Goal: Information Seeking & Learning: Find specific fact

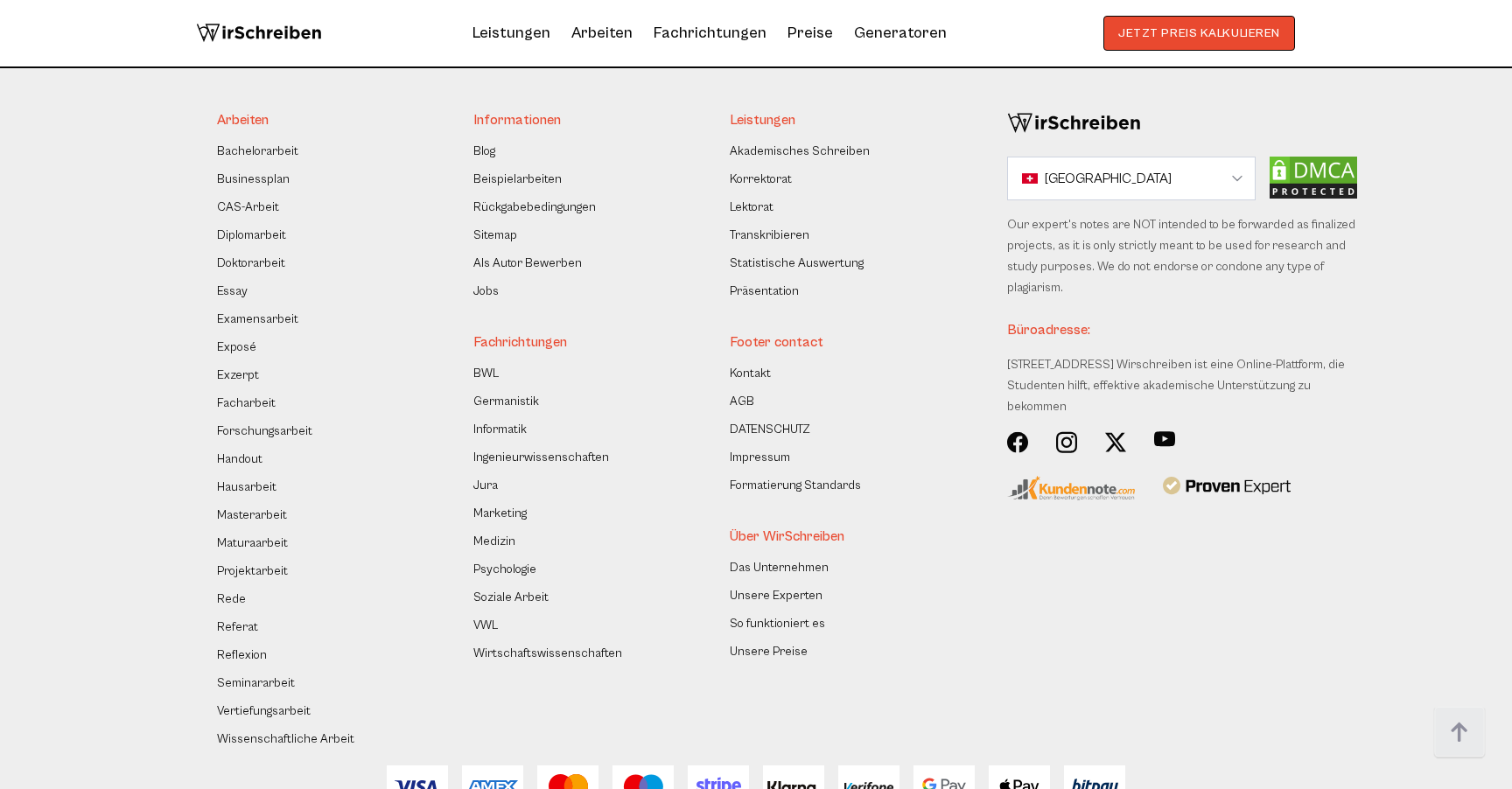
scroll to position [14877, 0]
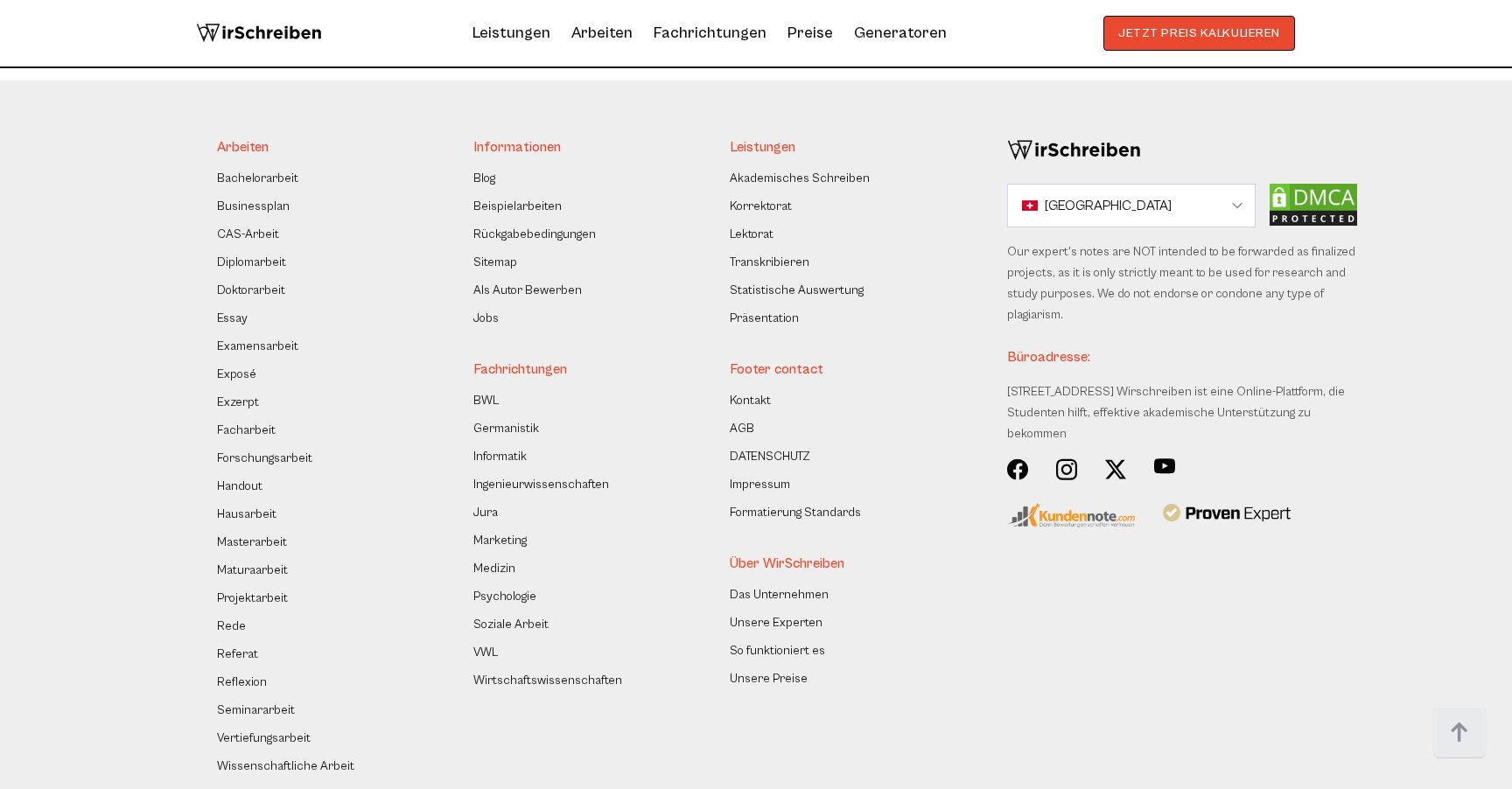
click at [771, 475] on link "Impressum" at bounding box center [760, 485] width 60 height 21
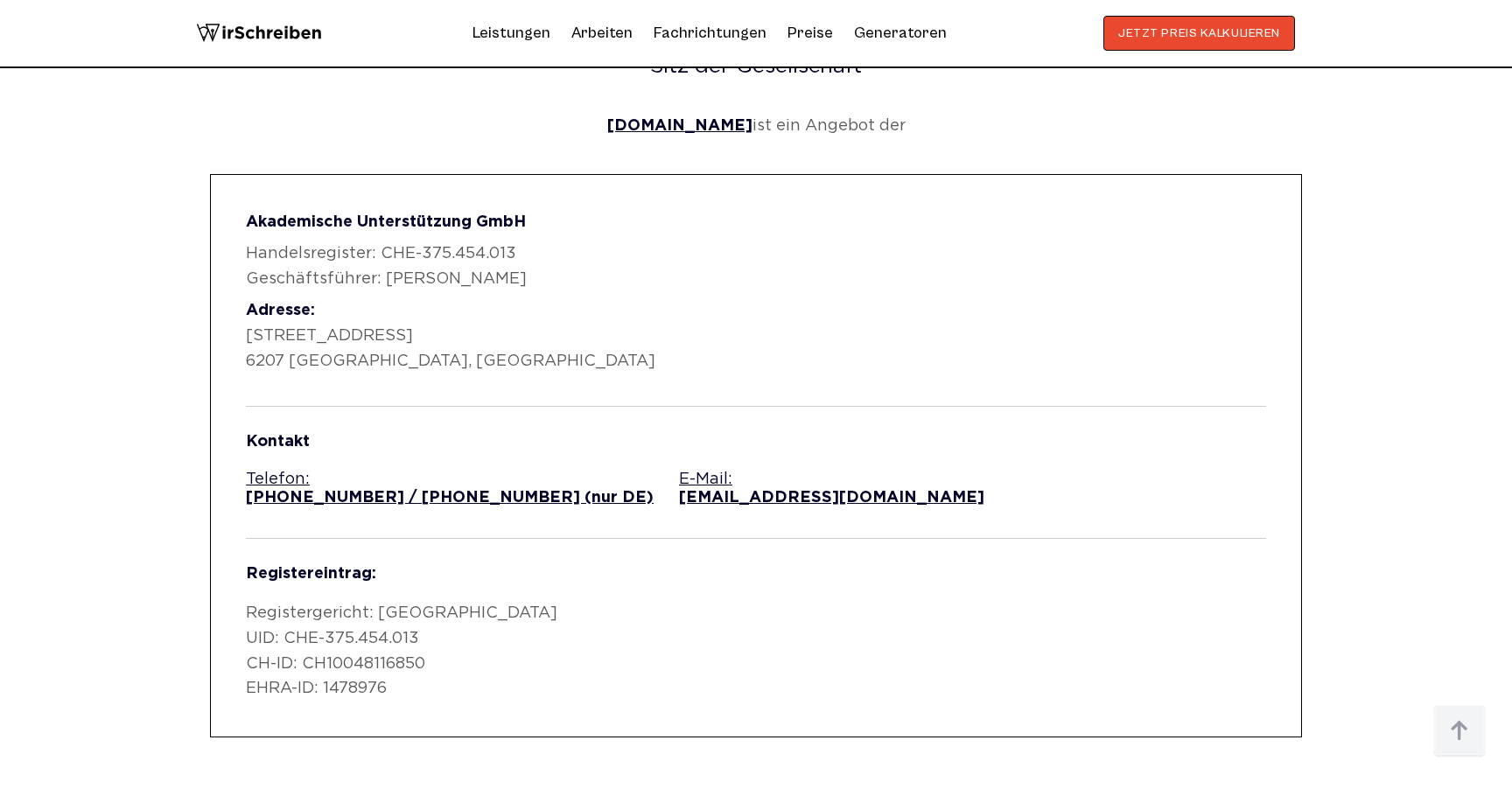
scroll to position [836, 0]
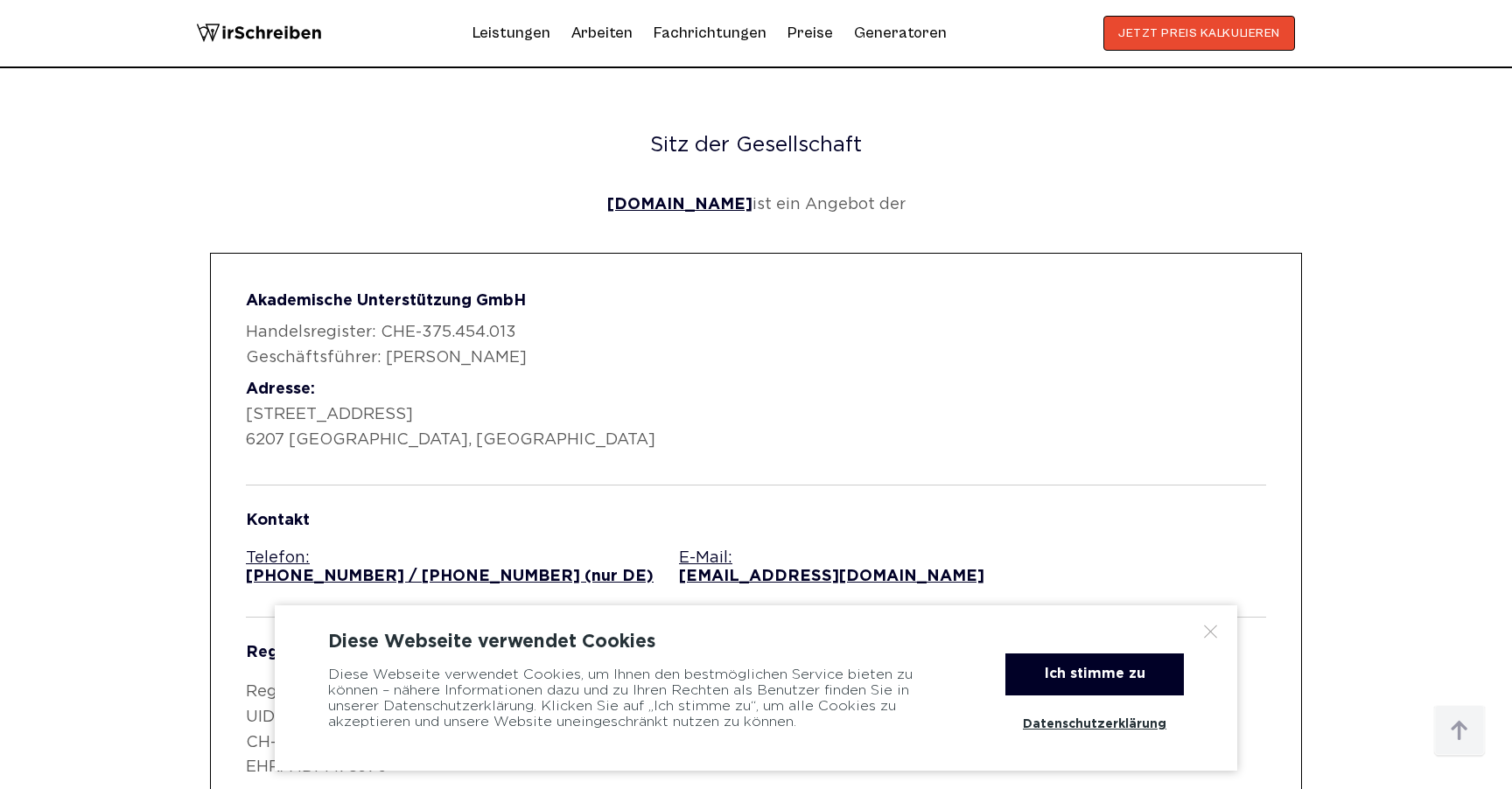
click at [340, 305] on strong "Akademische Unterstützung GmbH" at bounding box center [386, 301] width 280 height 14
copy div "Akademische Unterstützung GmbH"
click at [376, 420] on p "Adresse: Kantonsstrasse 34 6207 Nottwil, Schweiz" at bounding box center [756, 415] width 1020 height 76
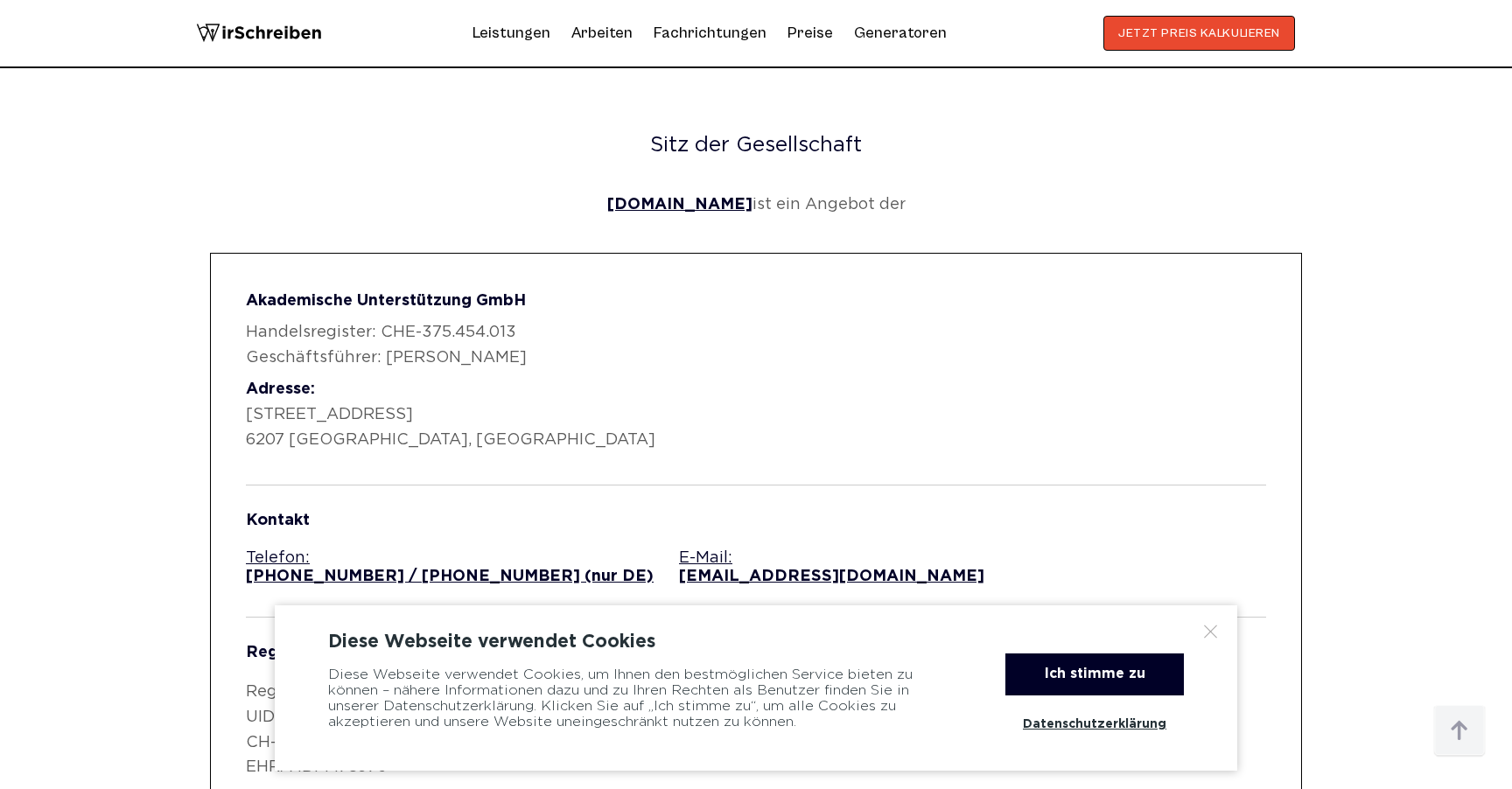
click at [376, 420] on p "Adresse: Kantonsstrasse 34 6207 Nottwil, Schweiz" at bounding box center [756, 415] width 1020 height 76
copy p "Kantonsstrasse 34"
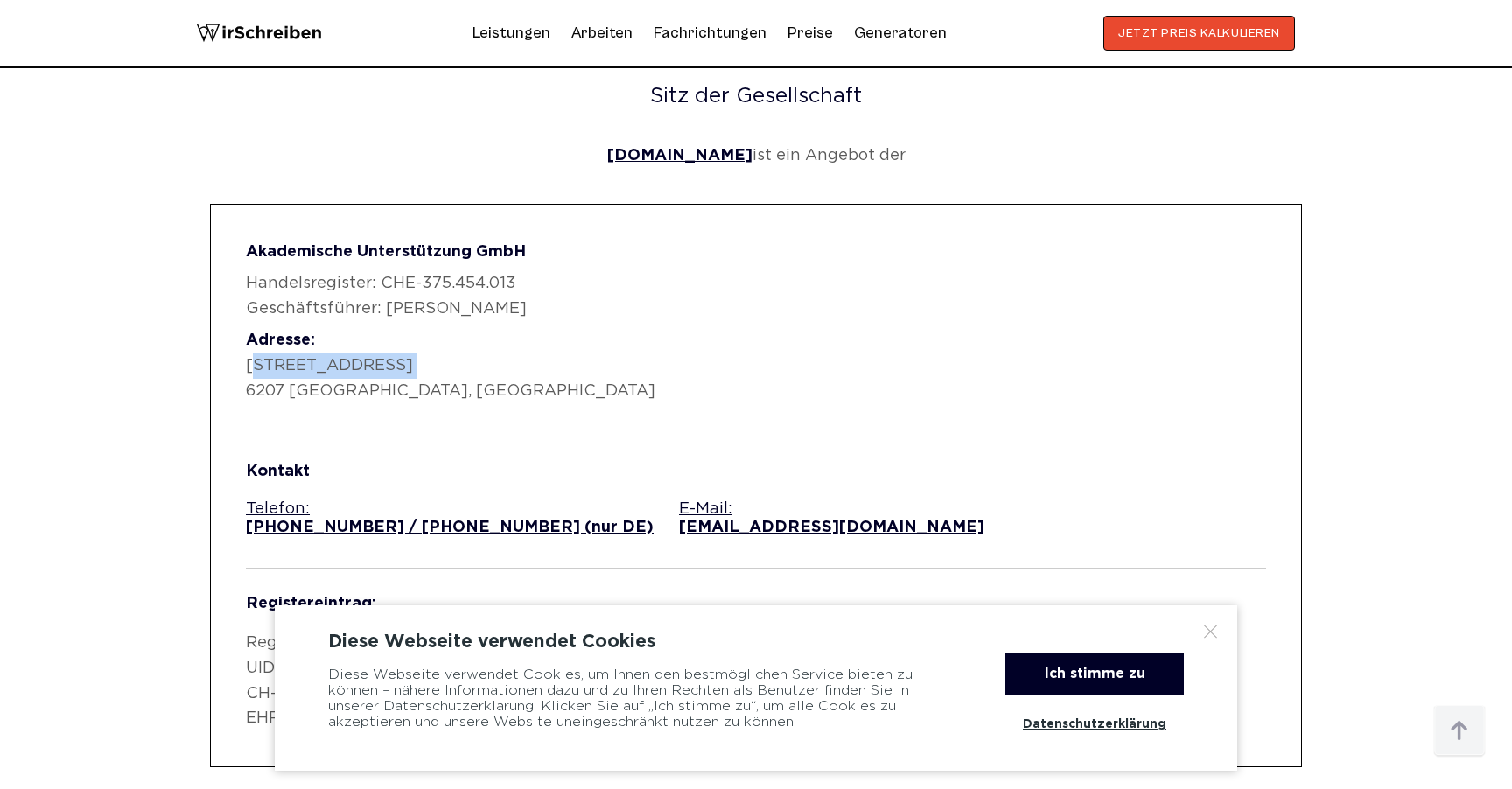
scroll to position [924, 0]
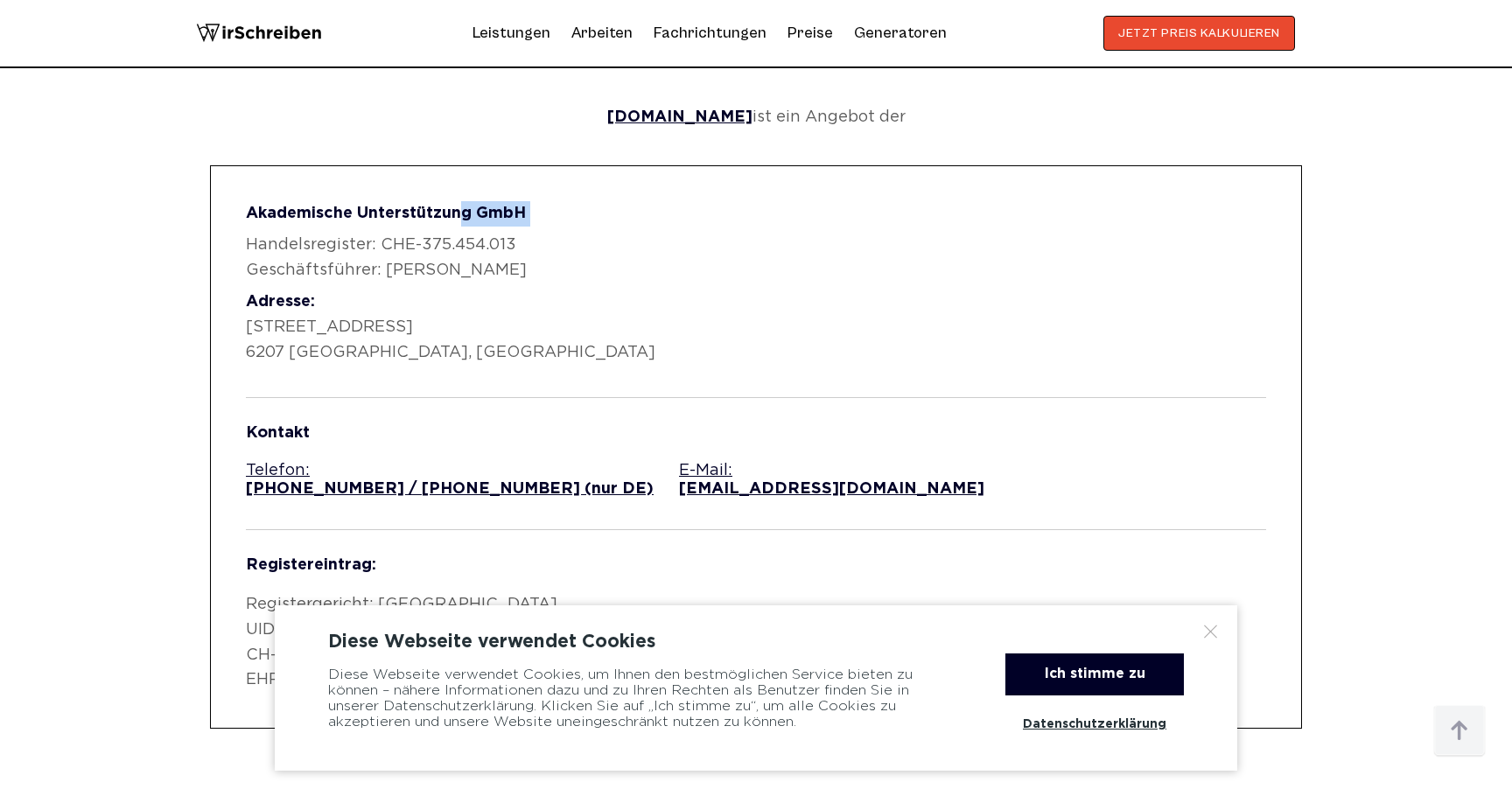
drag, startPoint x: 517, startPoint y: 228, endPoint x: 460, endPoint y: 224, distance: 57.1
click at [460, 224] on div "Akademische Unterstützung GmbH Handelsregister: CHE-375.454.013 Geschäftsführer…" at bounding box center [756, 282] width 1020 height 163
click at [427, 205] on p "Akademische Unterstützung GmbH" at bounding box center [756, 213] width 1020 height 25
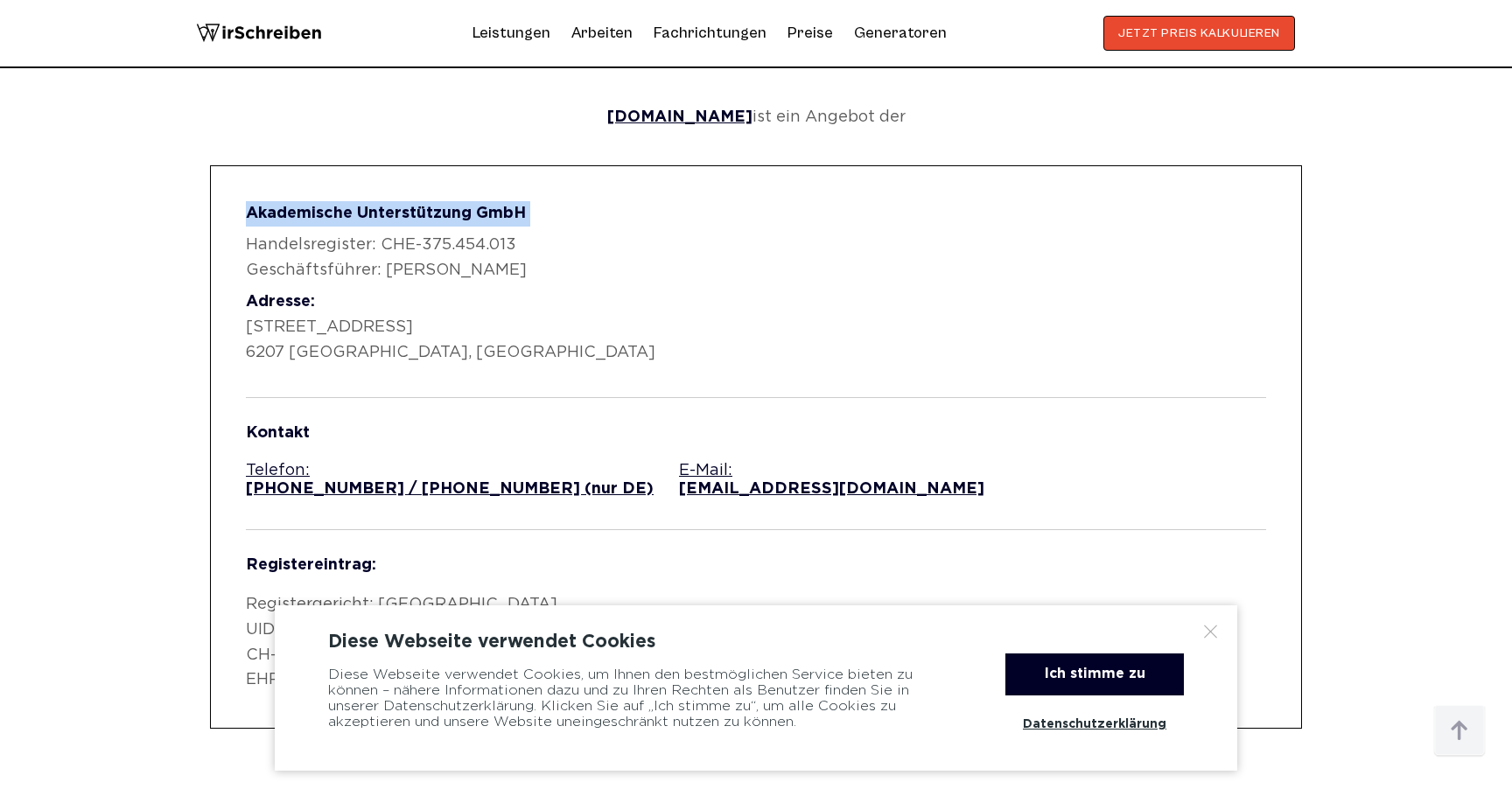
copy div "Akademische Unterstützung GmbH"
click at [858, 169] on div "Akademische Unterstützung GmbH Handelsregister: CHE-375.454.013 Geschäftsführer…" at bounding box center [756, 446] width 1092 height 563
click at [479, 236] on p "Handelsregister: CHE-375.454.013 Geschäftsführer: Eugen Nutz" at bounding box center [756, 259] width 1020 height 51
drag, startPoint x: 524, startPoint y: 237, endPoint x: 378, endPoint y: 237, distance: 146.0
click at [377, 237] on p "Handelsregister: CHE-375.454.013 Geschäftsführer: Eugen Nutz" at bounding box center [756, 259] width 1020 height 51
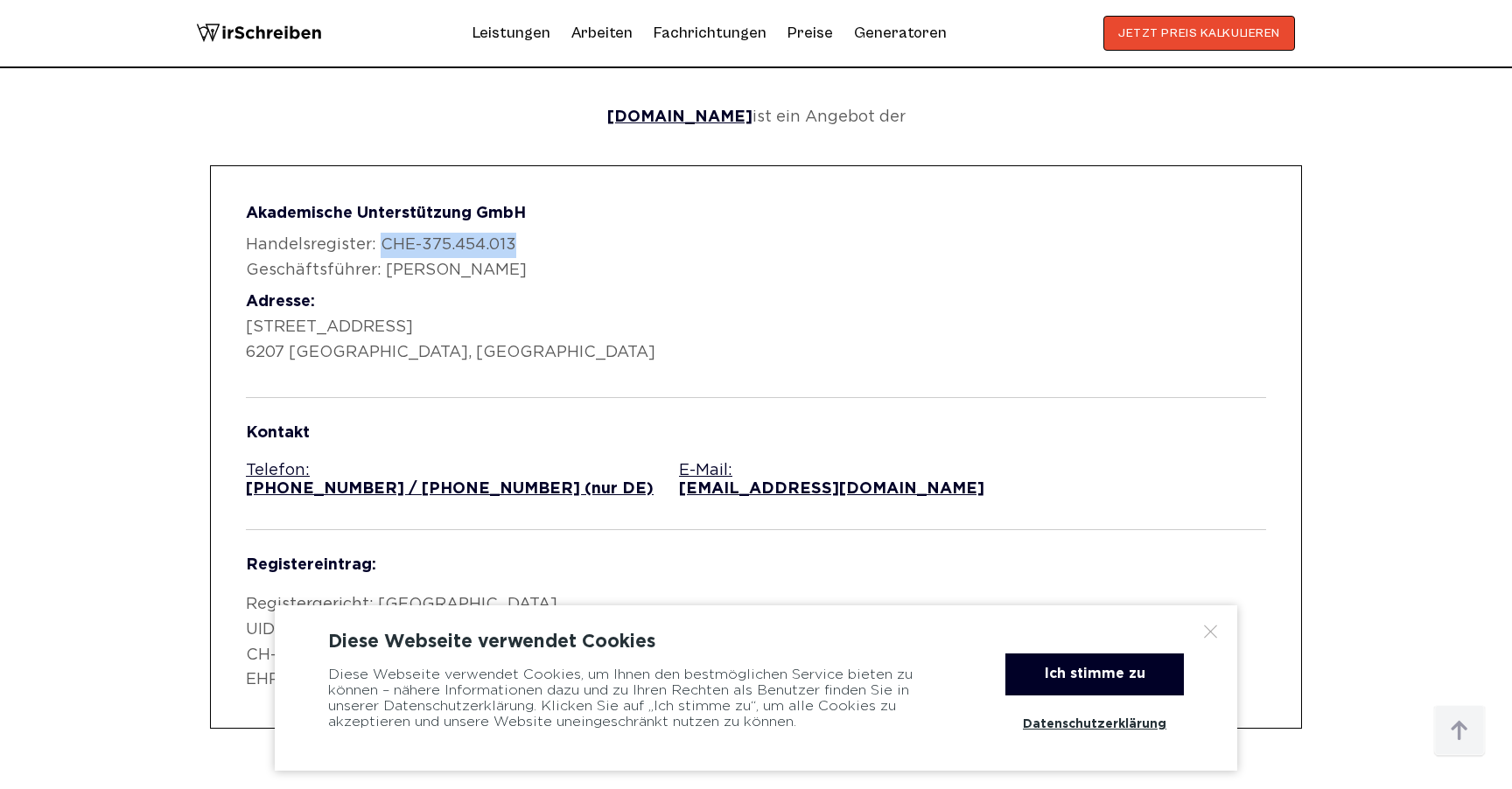
copy p "CHE-375.454.013"
click at [748, 149] on div "Sitz der Gesellschaft wirschreiben.ch ist ein Angebot der Akademische Unterstüt…" at bounding box center [756, 374] width 1092 height 710
click at [427, 235] on p "Handelsregister: CHE-375.454.013 Geschäftsführer: Eugen Nutz" at bounding box center [756, 259] width 1020 height 51
click at [426, 235] on p "Handelsregister: CHE-375.454.013 Geschäftsführer: Eugen Nutz" at bounding box center [756, 259] width 1020 height 51
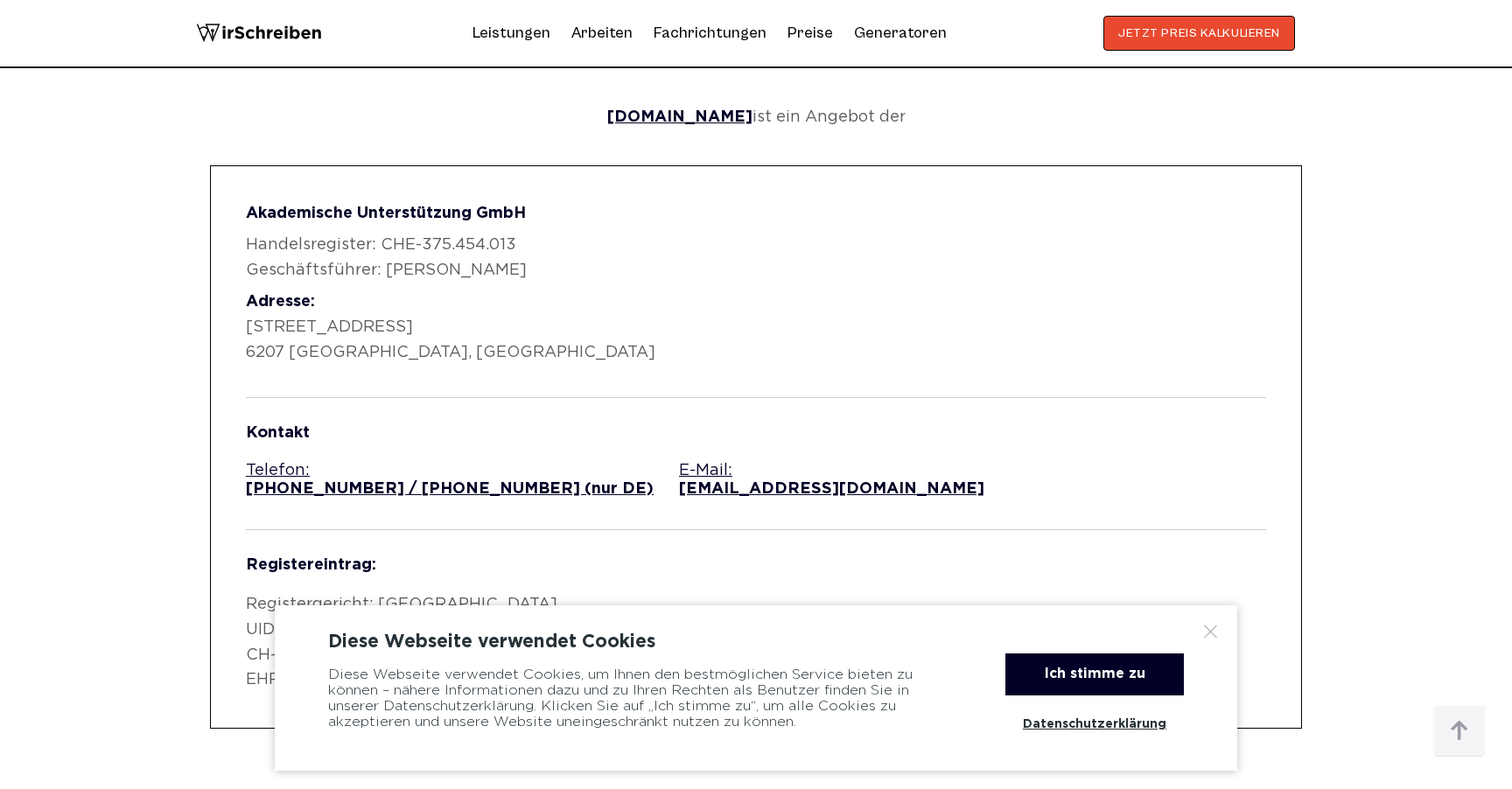
click at [531, 235] on p "Handelsregister: CHE-375.454.013 Geschäftsführer: Eugen Nutz" at bounding box center [756, 259] width 1020 height 51
drag, startPoint x: 532, startPoint y: 235, endPoint x: 381, endPoint y: 239, distance: 151.1
click at [380, 240] on p "Handelsregister: CHE-375.454.013 Geschäftsführer: Eugen Nutz" at bounding box center [756, 259] width 1020 height 51
copy p "CHE-375.454.013"
